Goal: Task Accomplishment & Management: Manage account settings

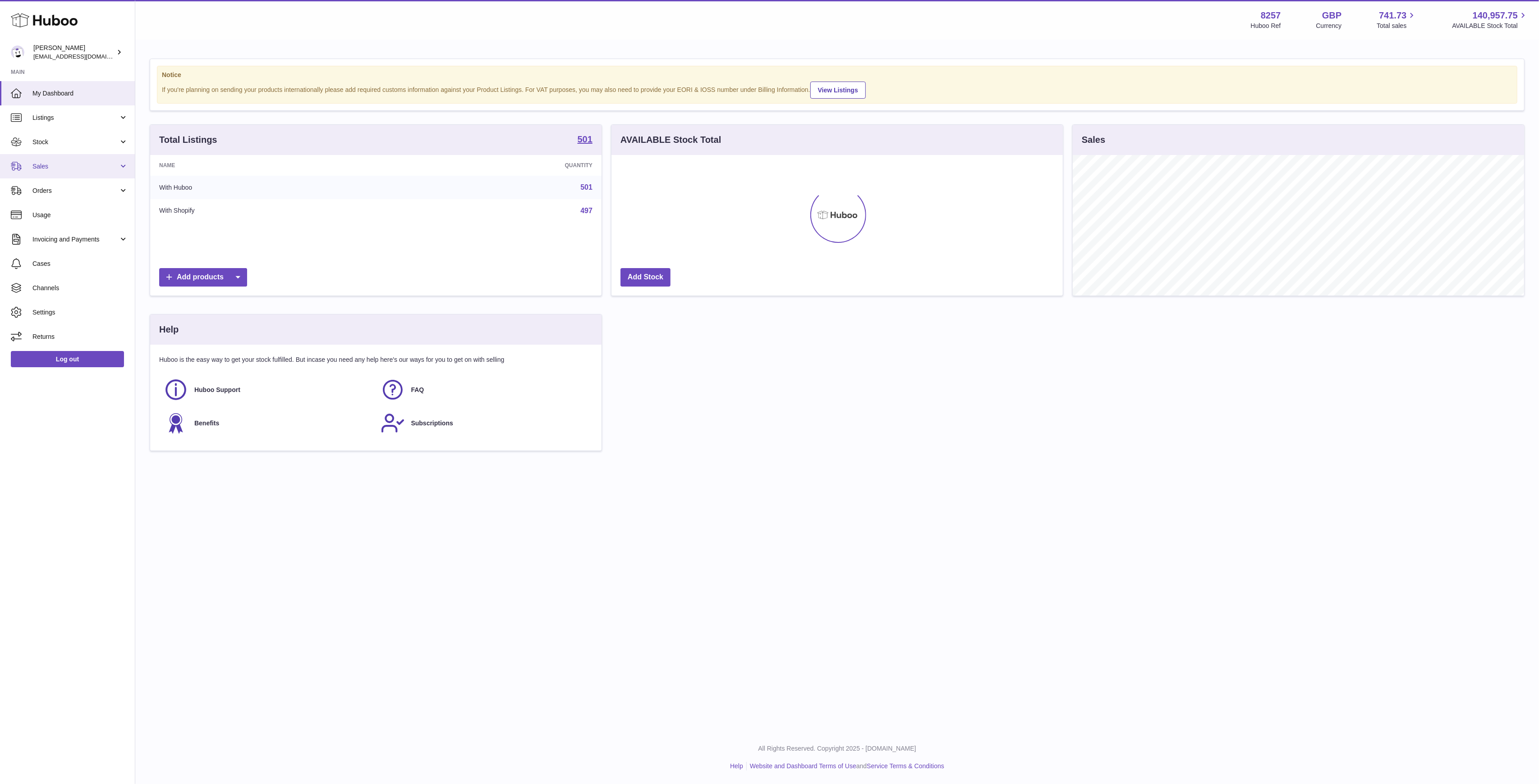
scroll to position [140, 452]
click at [94, 143] on span "Stock" at bounding box center [75, 142] width 86 height 8
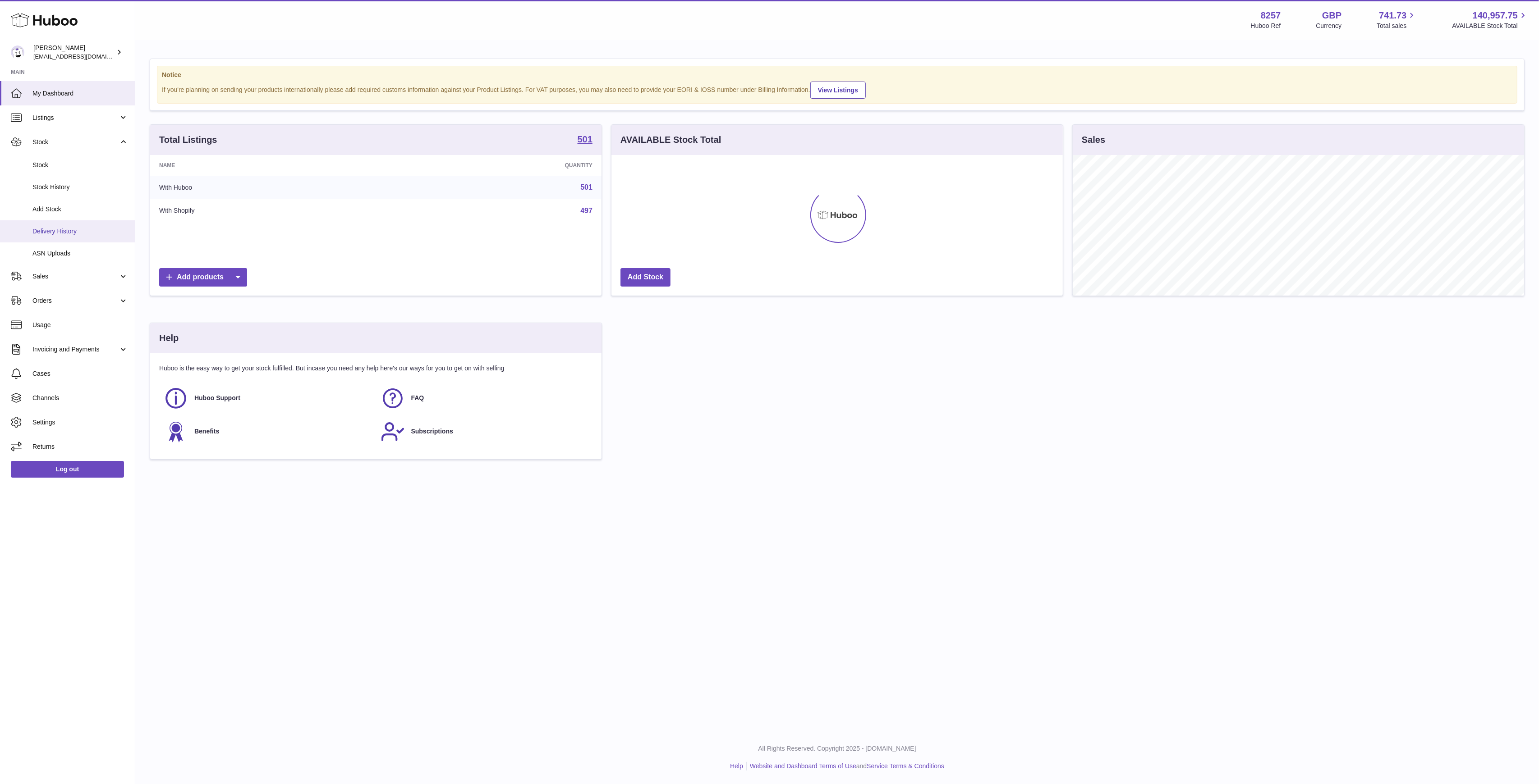
click at [72, 229] on span "Delivery History" at bounding box center [80, 231] width 96 height 8
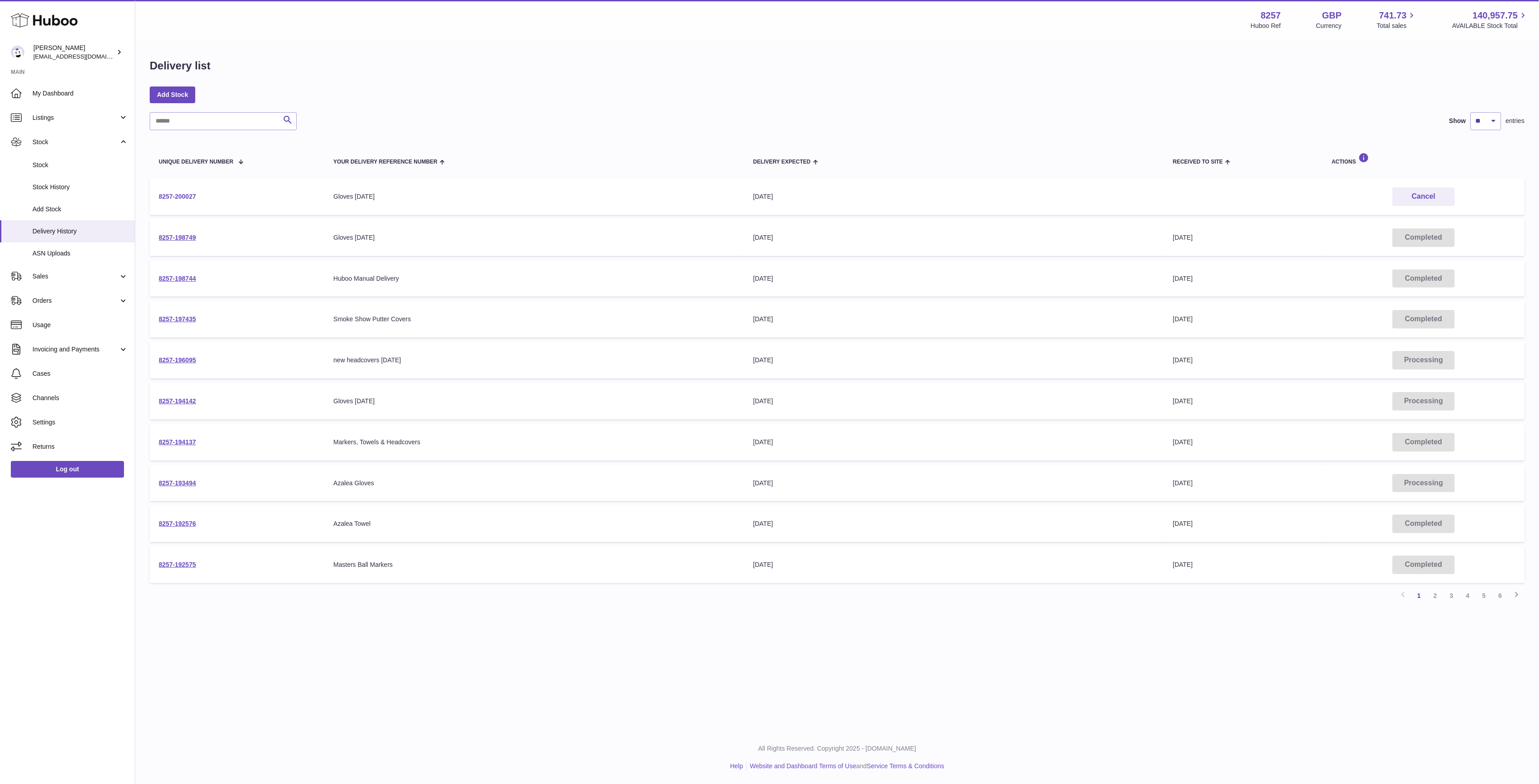
drag, startPoint x: 211, startPoint y: 195, endPoint x: 159, endPoint y: 196, distance: 52.0
click at [159, 196] on td "8257-200027" at bounding box center [237, 196] width 174 height 36
copy link "8257-200027"
